Goal: Task Accomplishment & Management: Use online tool/utility

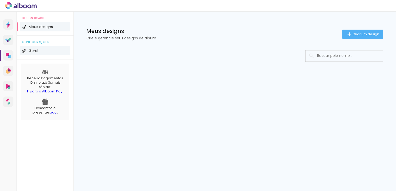
click at [36, 50] on span "Geral" at bounding box center [34, 51] width 10 height 4
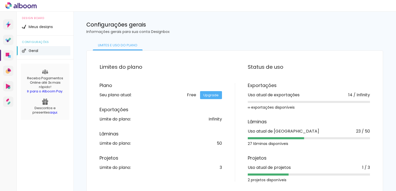
scroll to position [10, 0]
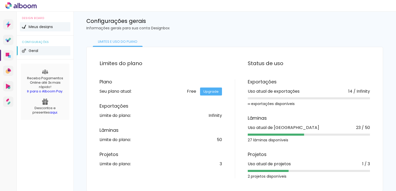
click at [44, 26] on span "Meus designs" at bounding box center [41, 27] width 24 height 4
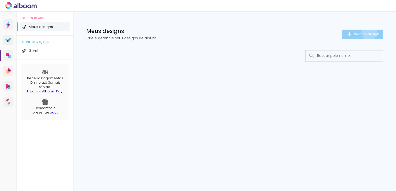
click at [368, 32] on span "Criar um design" at bounding box center [366, 33] width 27 height 3
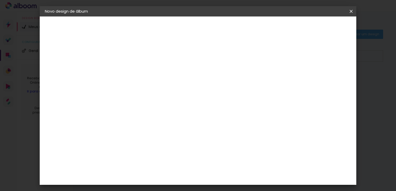
click at [129, 68] on input at bounding box center [129, 69] width 0 height 8
click at [129, 67] on input at bounding box center [129, 69] width 0 height 8
paste input "[PERSON_NAME] e [PERSON_NAME]"
type input "[PERSON_NAME] e [PERSON_NAME]"
type paper-input "[PERSON_NAME] e [PERSON_NAME]"
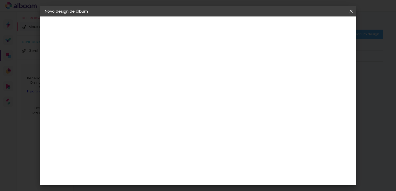
click at [182, 24] on paper-button "Avançar" at bounding box center [169, 27] width 25 height 9
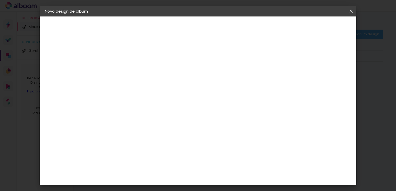
click at [0, 0] on slot "Avançar" at bounding box center [0, 0] width 0 height 0
click at [149, 86] on input "text" at bounding box center [139, 90] width 20 height 8
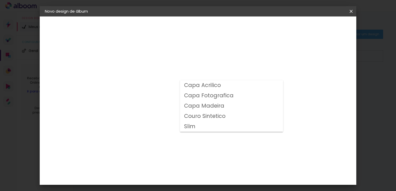
click at [0, 0] on slot "Couro Sintetico" at bounding box center [0, 0] width 0 height 0
type input "Couro Sintetico"
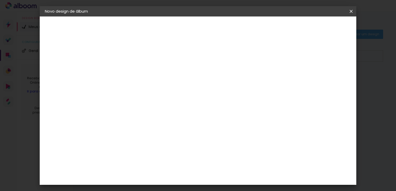
click at [164, 151] on span "25 × 60" at bounding box center [152, 156] width 24 height 11
click at [0, 0] on slot "Avançar" at bounding box center [0, 0] width 0 height 0
click at [290, 55] on div at bounding box center [287, 55] width 5 height 5
type paper-checkbox "on"
click at [319, 27] on span "Iniciar design" at bounding box center [307, 28] width 23 height 4
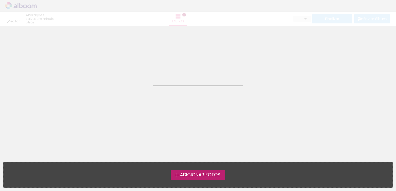
click at [213, 176] on span "Adicionar Fotos" at bounding box center [200, 175] width 40 height 5
click at [0, 0] on input "file" at bounding box center [0, 0] width 0 height 0
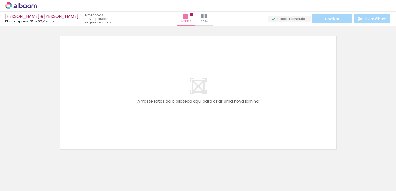
scroll to position [6, 0]
click at [22, 185] on span "Adicionar Fotos" at bounding box center [18, 185] width 15 height 6
click at [0, 0] on input "file" at bounding box center [0, 0] width 0 height 0
click at [17, 184] on span "Adicionar Fotos" at bounding box center [18, 185] width 15 height 6
click at [0, 0] on input "file" at bounding box center [0, 0] width 0 height 0
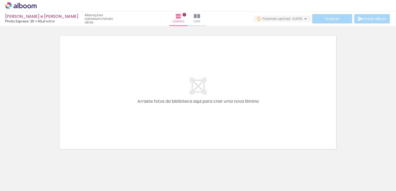
scroll to position [0, 0]
click at [19, 184] on span "Adicionar Fotos" at bounding box center [18, 185] width 15 height 6
click at [0, 0] on input "file" at bounding box center [0, 0] width 0 height 0
click at [19, 185] on span "Adicionar Fotos" at bounding box center [18, 185] width 15 height 6
click at [0, 0] on input "file" at bounding box center [0, 0] width 0 height 0
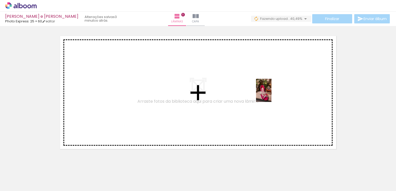
drag, startPoint x: 162, startPoint y: 174, endPoint x: 272, endPoint y: 94, distance: 135.6
click at [272, 94] on quentale-workspace at bounding box center [198, 95] width 396 height 191
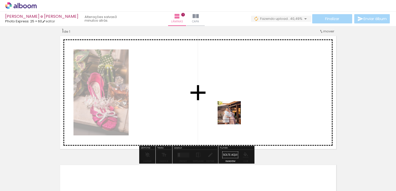
drag, startPoint x: 219, startPoint y: 175, endPoint x: 235, endPoint y: 105, distance: 72.3
click at [235, 105] on quentale-workspace at bounding box center [198, 95] width 396 height 191
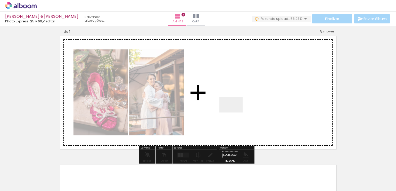
click at [235, 113] on quentale-workspace at bounding box center [198, 95] width 396 height 191
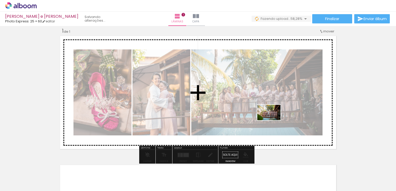
drag, startPoint x: 309, startPoint y: 180, endPoint x: 273, endPoint y: 119, distance: 70.9
click at [273, 119] on quentale-workspace at bounding box center [198, 95] width 396 height 191
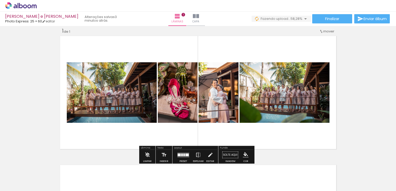
click at [179, 173] on div at bounding box center [186, 174] width 26 height 17
click at [181, 173] on div at bounding box center [186, 174] width 26 height 17
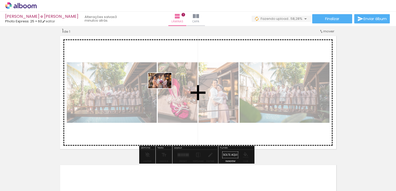
drag, startPoint x: 181, startPoint y: 173, endPoint x: 164, endPoint y: 88, distance: 86.3
click at [164, 88] on quentale-workspace at bounding box center [198, 95] width 396 height 191
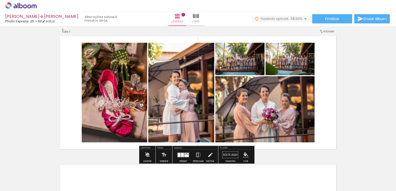
click at [187, 155] on div at bounding box center [186, 155] width 4 height 3
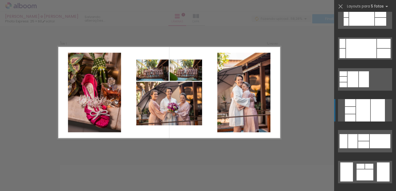
scroll to position [413, 0]
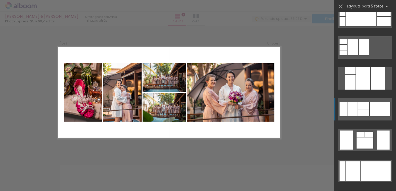
click at [371, 107] on div at bounding box center [380, 109] width 21 height 14
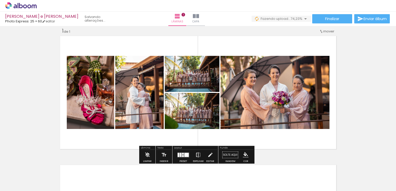
click at [198, 154] on iron-icon at bounding box center [198, 155] width 6 height 10
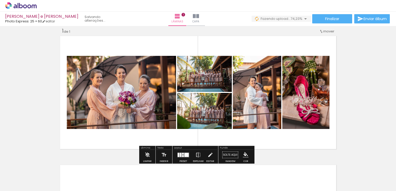
click at [359, 94] on div "Inserir lâmina 1 de 1" at bounding box center [198, 150] width 396 height 259
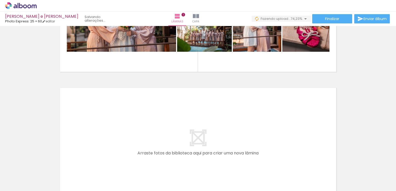
scroll to position [110, 0]
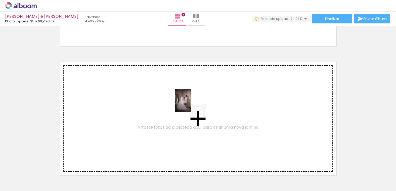
drag, startPoint x: 248, startPoint y: 178, endPoint x: 189, endPoint y: 108, distance: 91.9
click at [189, 108] on quentale-workspace at bounding box center [198, 95] width 396 height 191
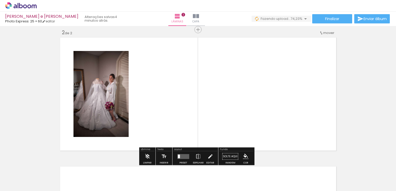
scroll to position [136, 0]
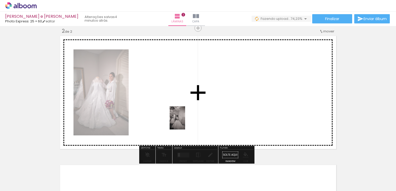
drag, startPoint x: 333, startPoint y: 179, endPoint x: 177, endPoint y: 118, distance: 167.4
click at [177, 118] on quentale-workspace at bounding box center [198, 95] width 396 height 191
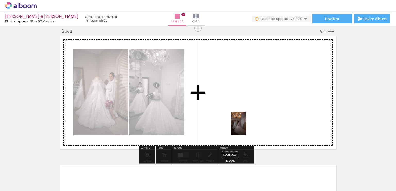
drag, startPoint x: 364, startPoint y: 179, endPoint x: 239, endPoint y: 118, distance: 139.1
click at [239, 118] on quentale-workspace at bounding box center [198, 95] width 396 height 191
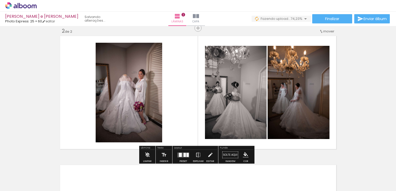
scroll to position [0, 2045]
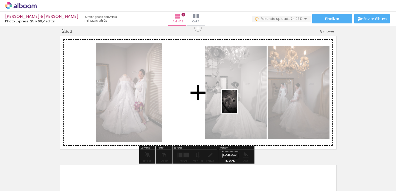
drag, startPoint x: 290, startPoint y: 173, endPoint x: 237, endPoint y: 105, distance: 85.6
click at [237, 105] on quentale-workspace at bounding box center [198, 95] width 396 height 191
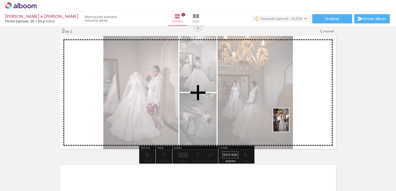
drag, startPoint x: 319, startPoint y: 173, endPoint x: 289, endPoint y: 124, distance: 57.6
click at [289, 124] on quentale-workspace at bounding box center [198, 95] width 396 height 191
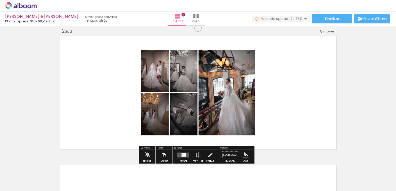
click at [185, 154] on quentale-layouter at bounding box center [183, 155] width 12 height 5
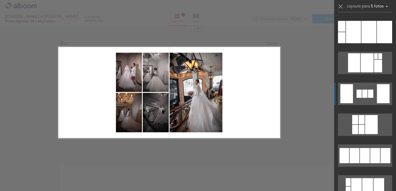
scroll to position [696, 0]
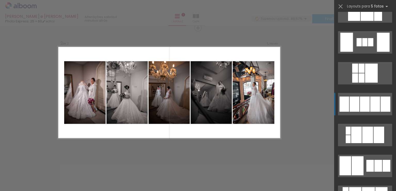
click at [370, 104] on div at bounding box center [375, 104] width 10 height 15
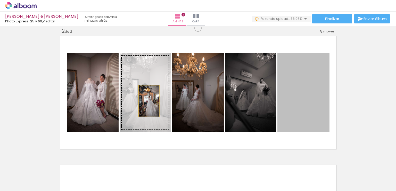
drag, startPoint x: 297, startPoint y: 101, endPoint x: 147, endPoint y: 101, distance: 149.8
click at [0, 0] on slot at bounding box center [0, 0] width 0 height 0
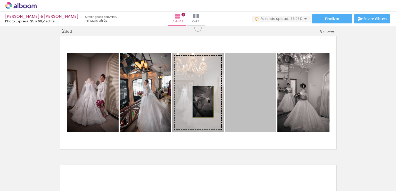
drag, startPoint x: 261, startPoint y: 102, endPoint x: 201, endPoint y: 102, distance: 59.8
click at [0, 0] on slot at bounding box center [0, 0] width 0 height 0
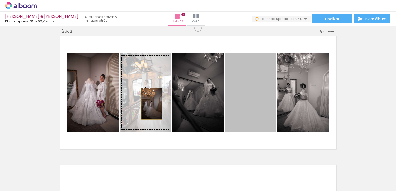
drag, startPoint x: 255, startPoint y: 104, endPoint x: 150, endPoint y: 104, distance: 105.7
click at [0, 0] on slot at bounding box center [0, 0] width 0 height 0
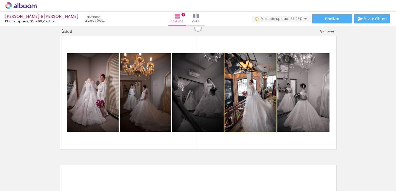
drag, startPoint x: 246, startPoint y: 105, endPoint x: 227, endPoint y: 101, distance: 19.5
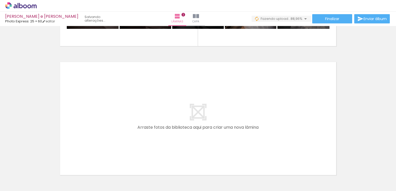
scroll to position [265, 0]
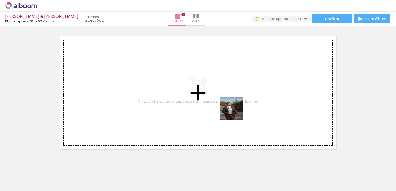
drag, startPoint x: 344, startPoint y: 176, endPoint x: 228, endPoint y: 106, distance: 135.2
click at [228, 106] on quentale-workspace at bounding box center [198, 95] width 396 height 191
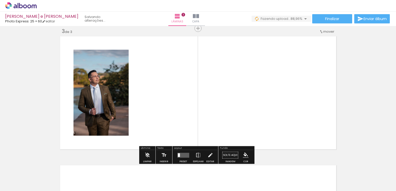
scroll to position [265, 0]
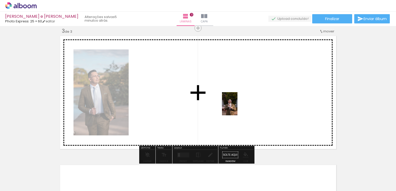
drag, startPoint x: 372, startPoint y: 179, endPoint x: 236, endPoint y: 110, distance: 152.7
click at [230, 105] on quentale-workspace at bounding box center [198, 95] width 396 height 191
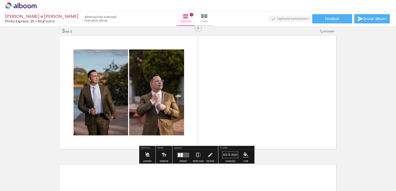
scroll to position [0, 2222]
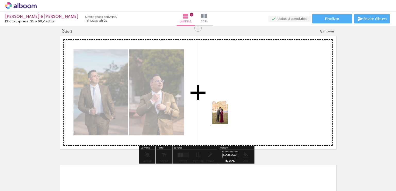
drag, startPoint x: 228, startPoint y: 178, endPoint x: 228, endPoint y: 116, distance: 61.6
click at [228, 116] on quentale-workspace at bounding box center [198, 95] width 396 height 191
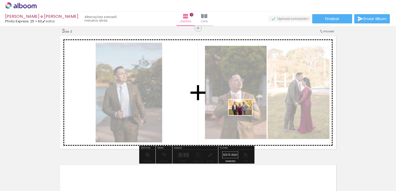
drag, startPoint x: 255, startPoint y: 177, endPoint x: 244, endPoint y: 115, distance: 62.7
click at [244, 115] on quentale-workspace at bounding box center [198, 95] width 396 height 191
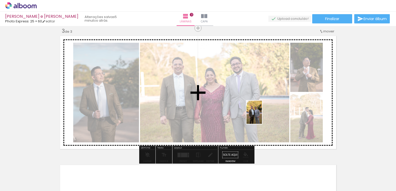
drag, startPoint x: 284, startPoint y: 164, endPoint x: 262, endPoint y: 116, distance: 52.4
click at [262, 116] on quentale-workspace at bounding box center [198, 95] width 396 height 191
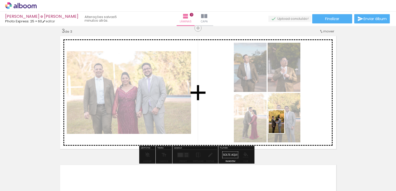
drag, startPoint x: 317, startPoint y: 176, endPoint x: 274, endPoint y: 107, distance: 80.7
click at [272, 106] on quentale-workspace at bounding box center [198, 95] width 396 height 191
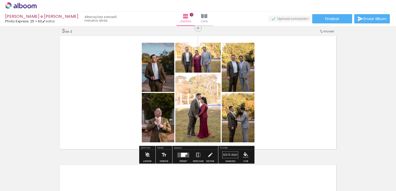
click at [184, 154] on div at bounding box center [183, 155] width 4 height 4
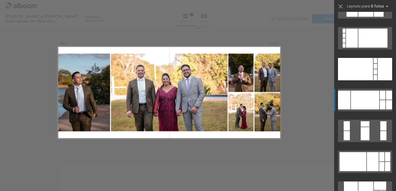
scroll to position [825, 0]
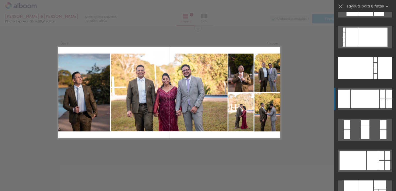
click at [374, 102] on div at bounding box center [365, 99] width 28 height 19
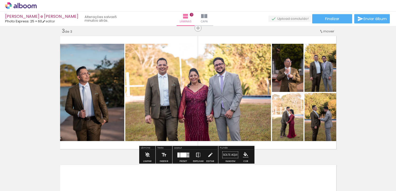
click at [197, 155] on iron-icon at bounding box center [198, 155] width 6 height 10
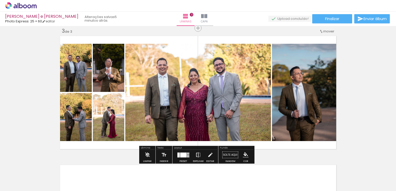
click at [196, 154] on iron-icon at bounding box center [198, 155] width 6 height 10
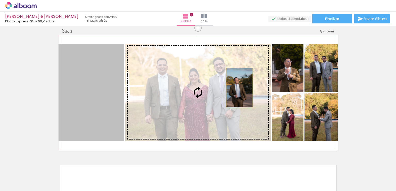
drag, startPoint x: 104, startPoint y: 94, endPoint x: 210, endPoint y: 88, distance: 106.4
click at [0, 0] on slot at bounding box center [0, 0] width 0 height 0
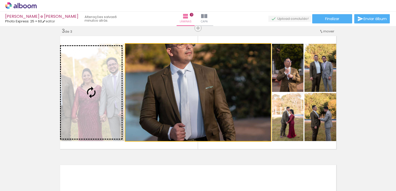
drag, startPoint x: 203, startPoint y: 102, endPoint x: 94, endPoint y: 94, distance: 109.9
click at [0, 0] on slot at bounding box center [0, 0] width 0 height 0
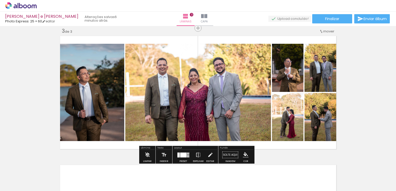
click at [187, 155] on quentale-layouter at bounding box center [183, 155] width 12 height 5
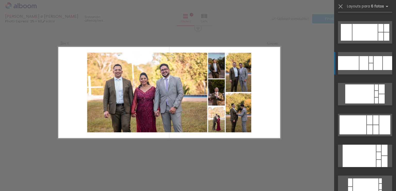
scroll to position [1078, 0]
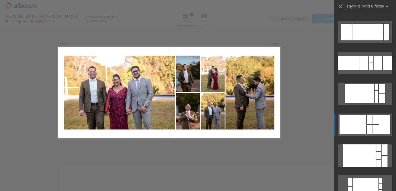
click at [381, 124] on div at bounding box center [384, 124] width 11 height 19
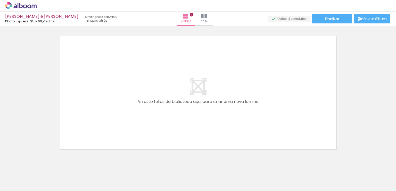
scroll to position [0, 2401]
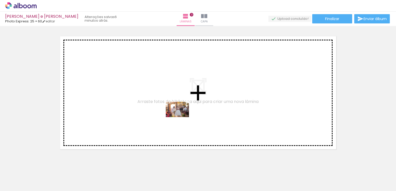
drag, startPoint x: 166, startPoint y: 176, endPoint x: 222, endPoint y: 164, distance: 57.1
click at [184, 105] on quentale-workspace at bounding box center [198, 95] width 396 height 191
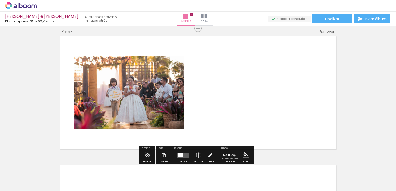
scroll to position [394, 0]
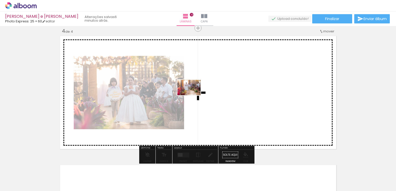
drag, startPoint x: 187, startPoint y: 177, endPoint x: 193, endPoint y: 95, distance: 81.5
click at [193, 95] on quentale-workspace at bounding box center [198, 95] width 396 height 191
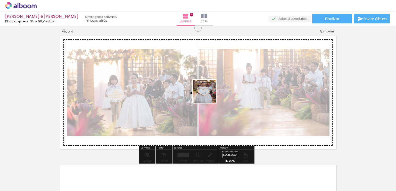
drag, startPoint x: 223, startPoint y: 180, endPoint x: 208, endPoint y: 95, distance: 86.1
click at [208, 95] on quentale-workspace at bounding box center [198, 95] width 396 height 191
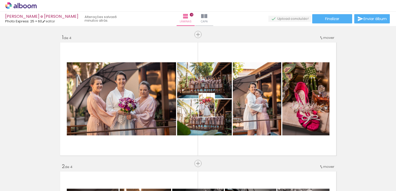
scroll to position [394, 0]
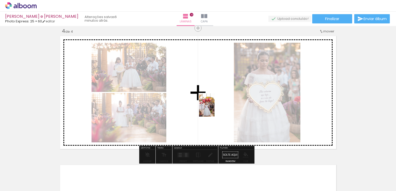
click at [215, 109] on quentale-workspace at bounding box center [198, 95] width 396 height 191
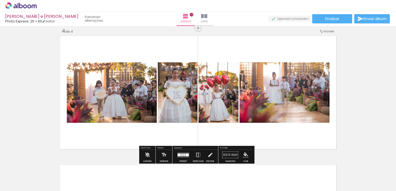
scroll to position [0, 0]
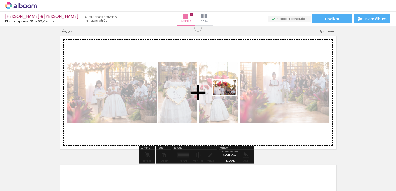
drag, startPoint x: 279, startPoint y: 176, endPoint x: 291, endPoint y: 146, distance: 32.2
click at [228, 95] on quentale-workspace at bounding box center [198, 95] width 396 height 191
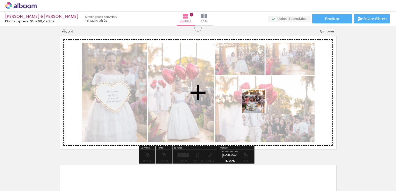
drag, startPoint x: 304, startPoint y: 173, endPoint x: 258, endPoint y: 105, distance: 82.3
click at [258, 105] on quentale-workspace at bounding box center [198, 95] width 396 height 191
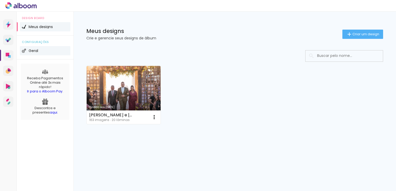
click at [32, 49] on span "Geral" at bounding box center [34, 51] width 10 height 4
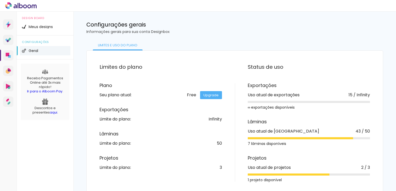
scroll to position [10, 0]
